Goal: Information Seeking & Learning: Learn about a topic

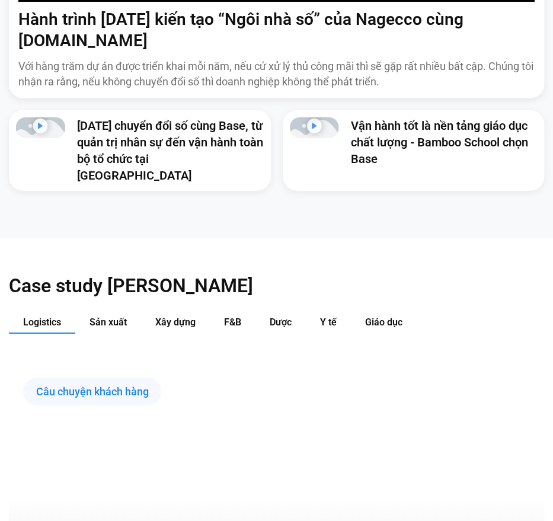
scroll to position [835, 0]
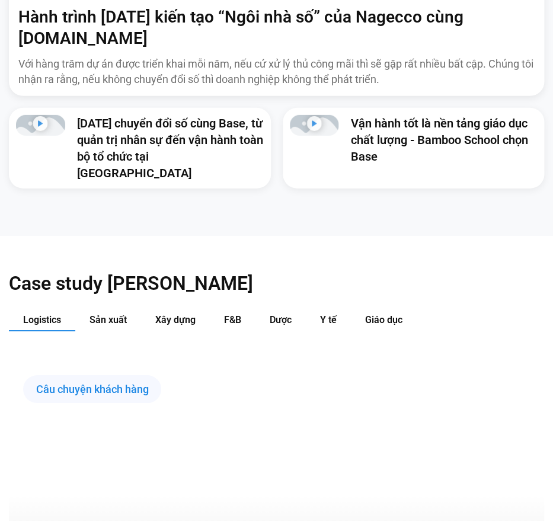
click at [159, 116] on link "[DATE] chuyển đổi số cùng Base, từ quản trị nhân sự đến vận hành toàn bộ tổ chứ…" at bounding box center [170, 148] width 186 height 64
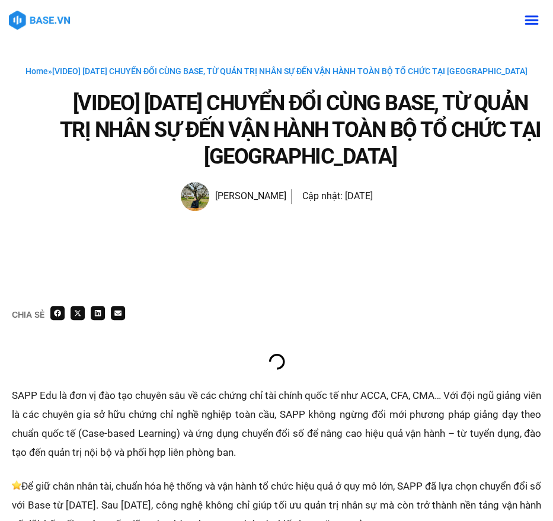
click at [413, 338] on div "Chia sẻ" at bounding box center [277, 340] width 530 height 68
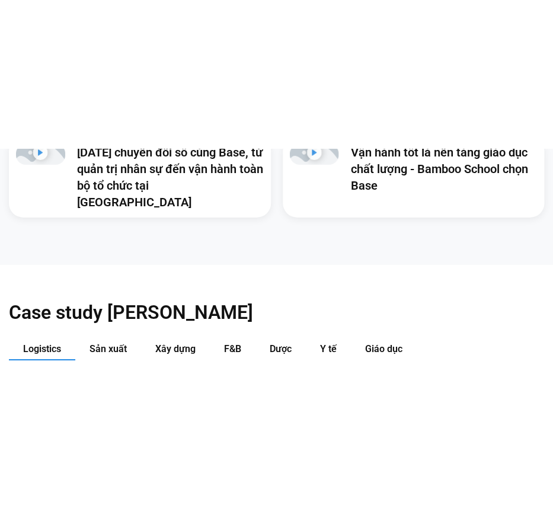
scroll to position [952, 0]
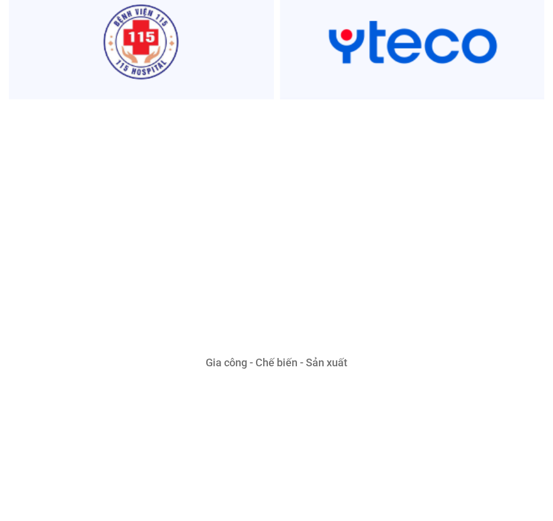
scroll to position [3106, 0]
